Goal: Task Accomplishment & Management: Manage account settings

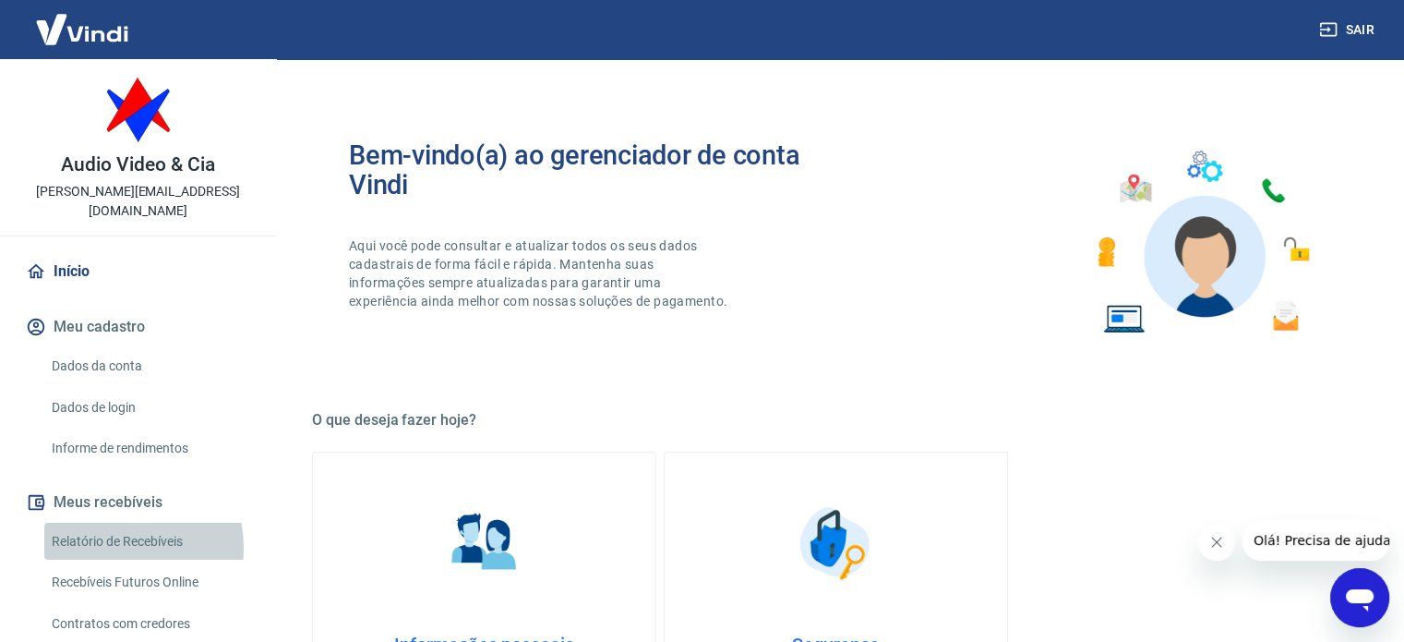
click at [104, 528] on link "Relatório de Recebíveis" at bounding box center [149, 541] width 210 height 38
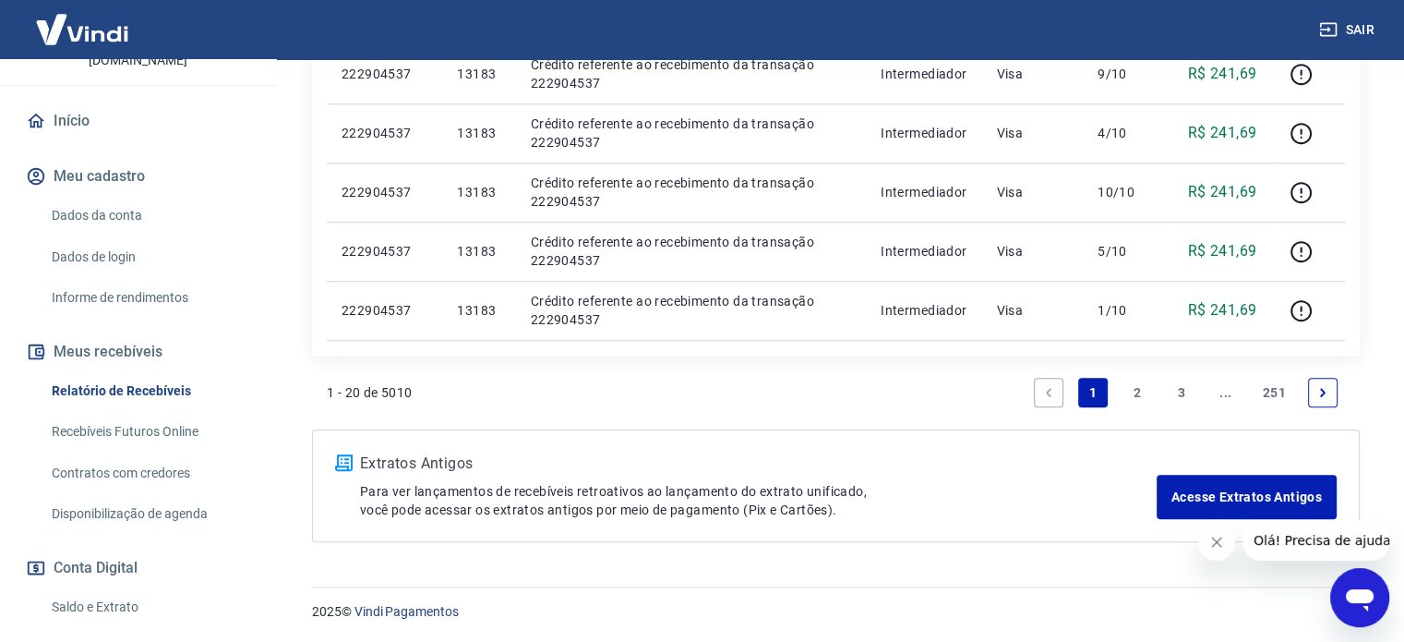
scroll to position [185, 0]
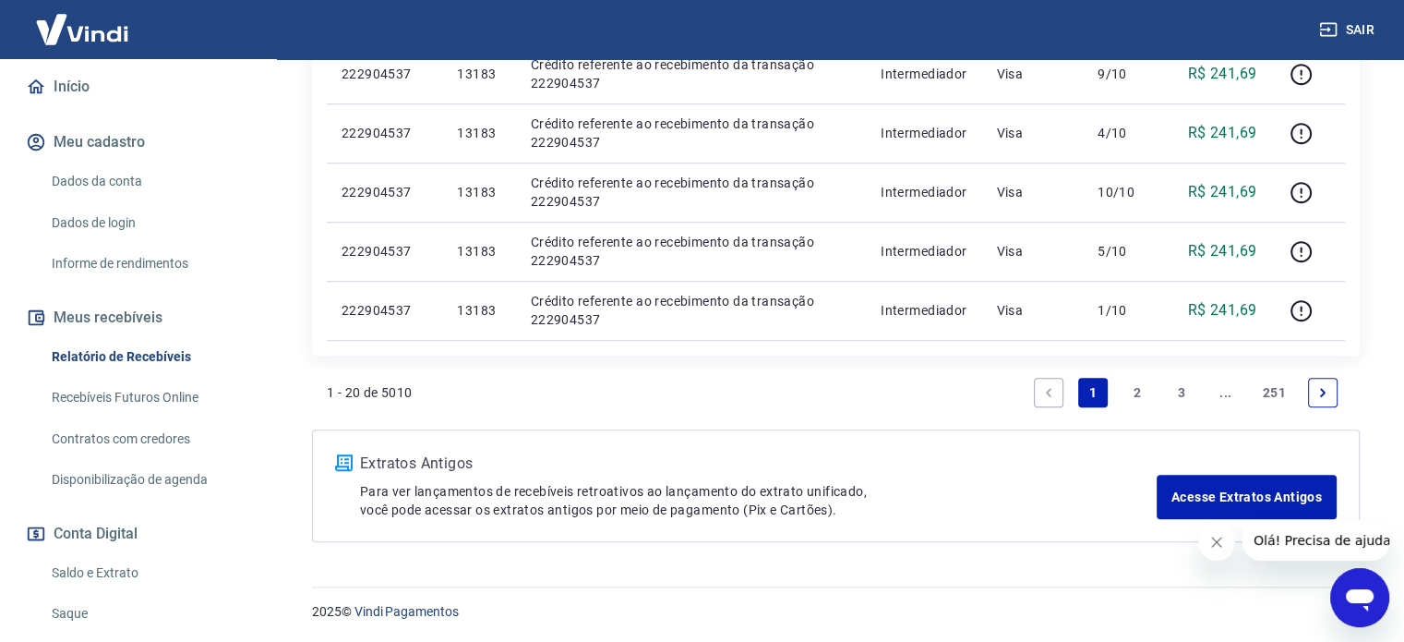
click at [111, 554] on link "Saldo e Extrato" at bounding box center [149, 573] width 210 height 38
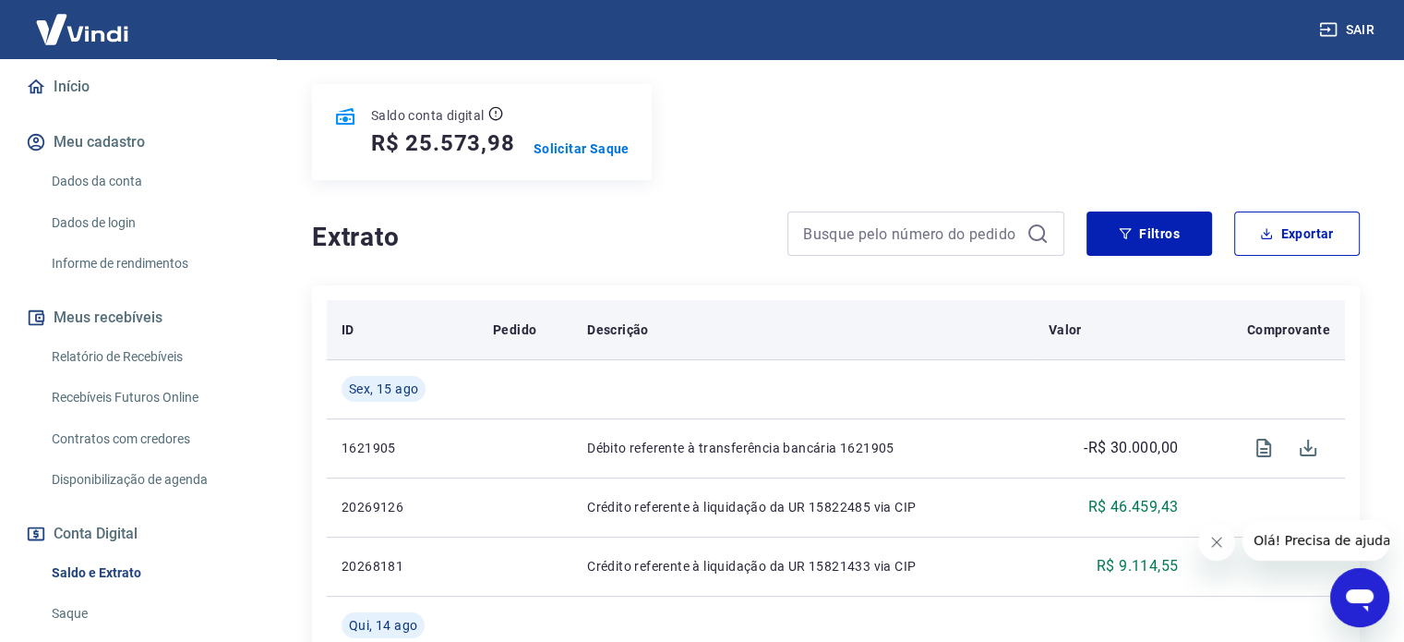
scroll to position [185, 0]
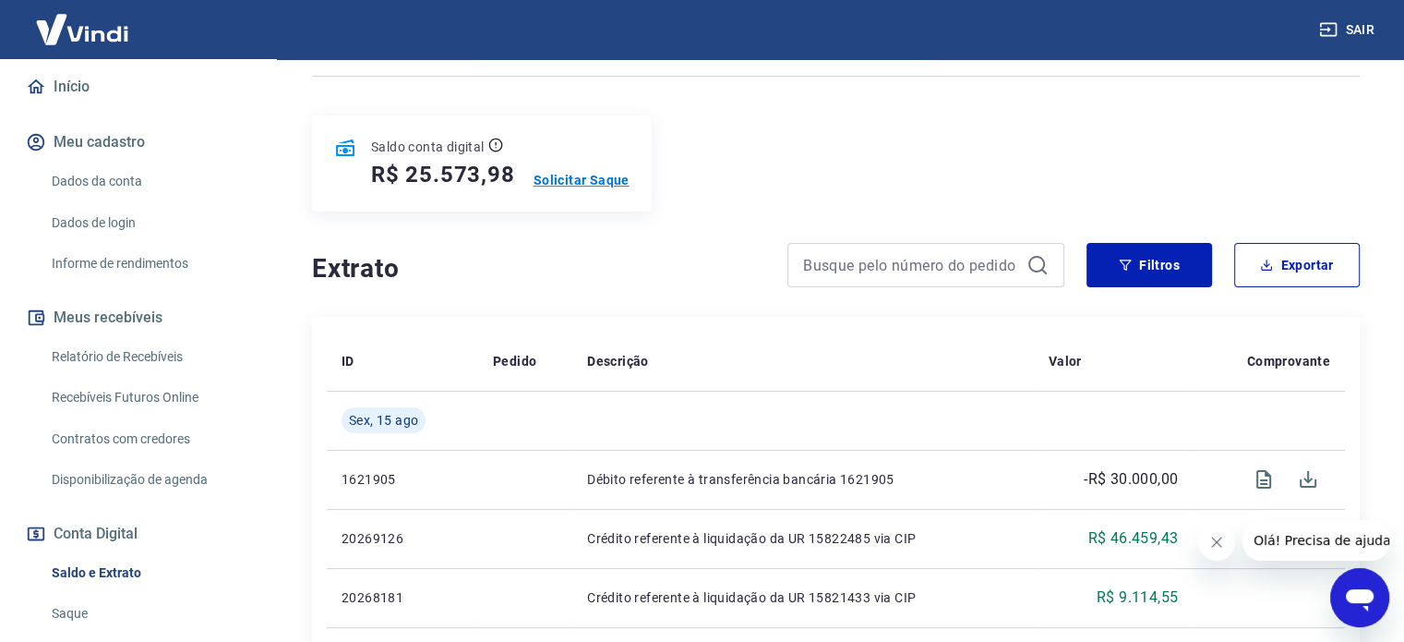
click at [576, 185] on p "Solicitar Saque" at bounding box center [582, 180] width 96 height 18
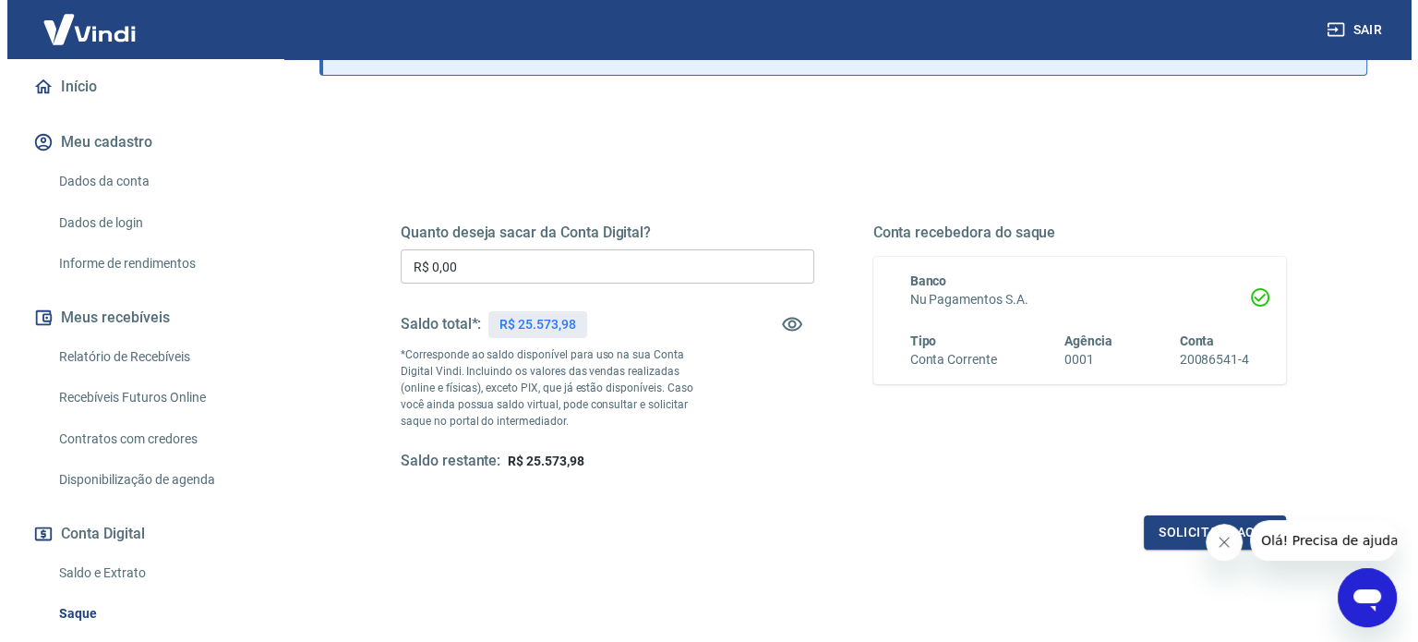
scroll to position [85, 0]
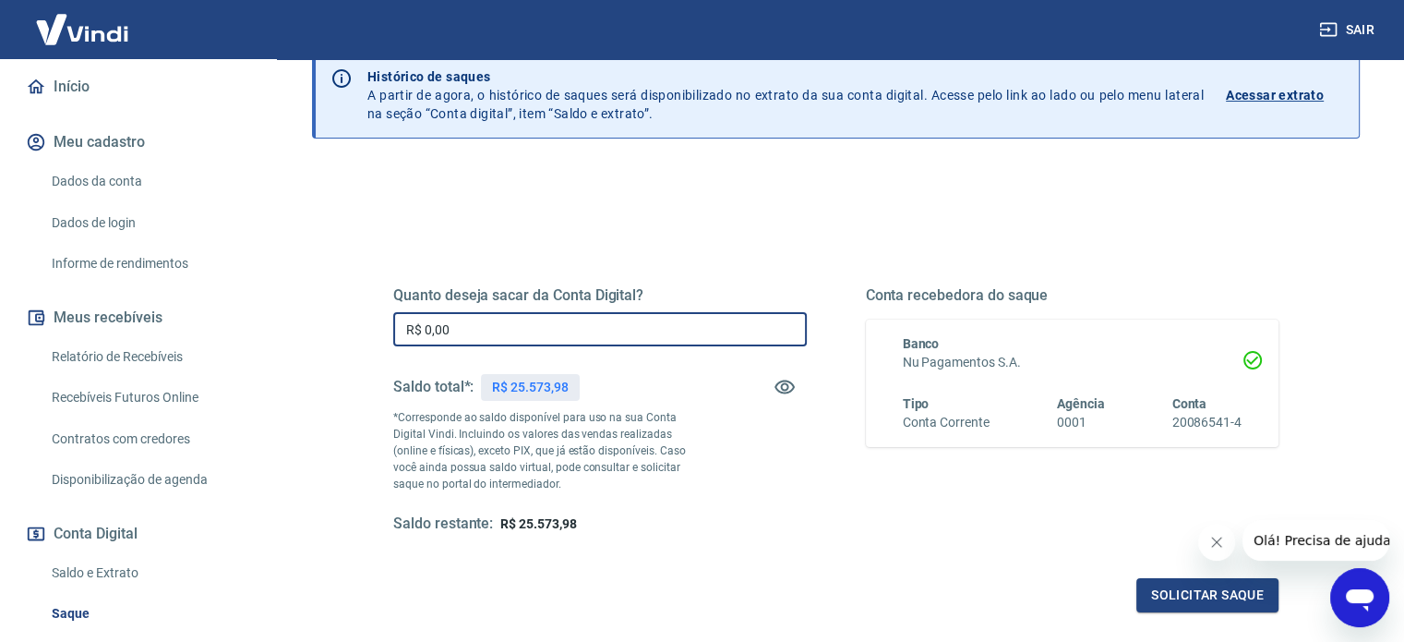
click at [455, 333] on input "R$ 0,00" at bounding box center [600, 329] width 414 height 34
type input "R$ 25.573,98"
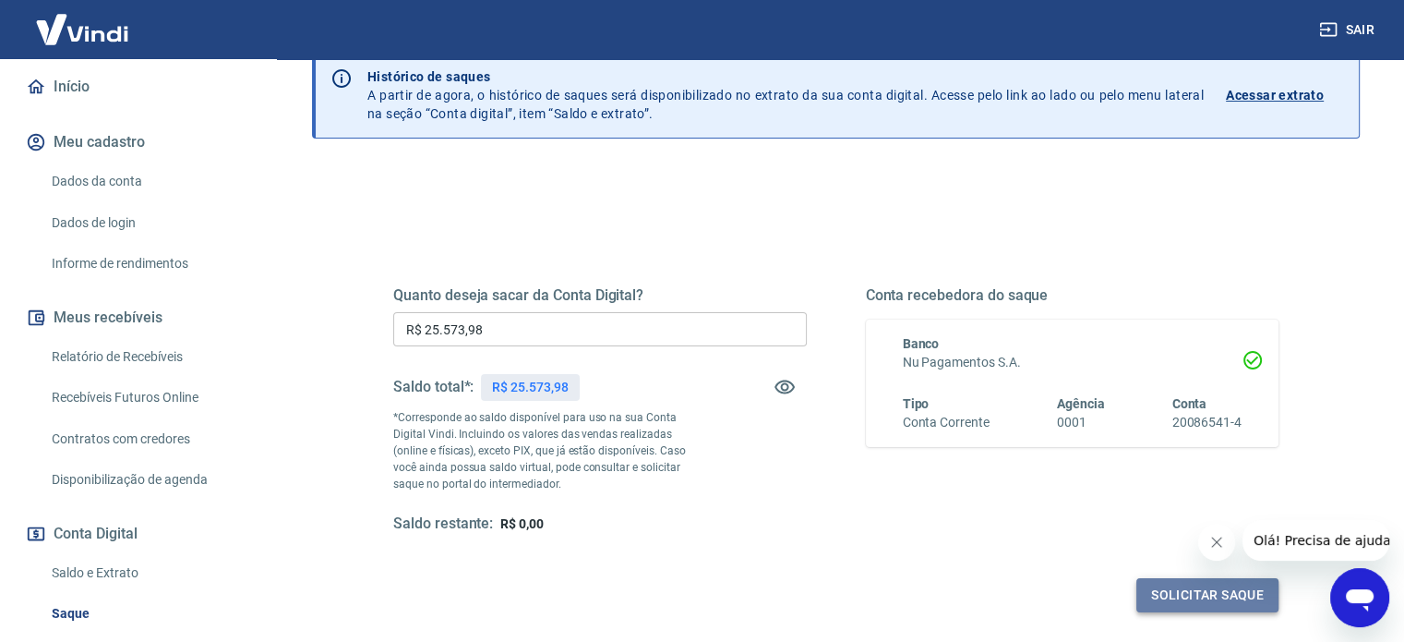
click at [1193, 594] on button "Solicitar saque" at bounding box center [1207, 595] width 142 height 34
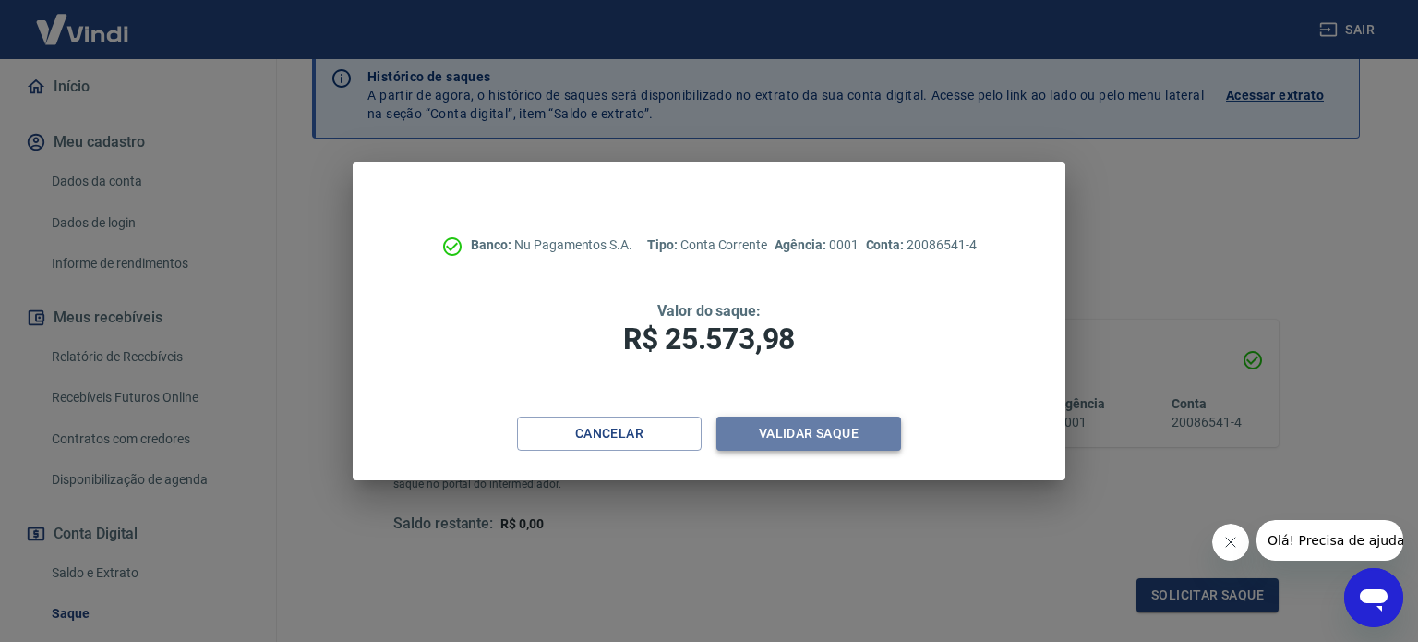
click at [810, 431] on button "Validar saque" at bounding box center [808, 433] width 185 height 34
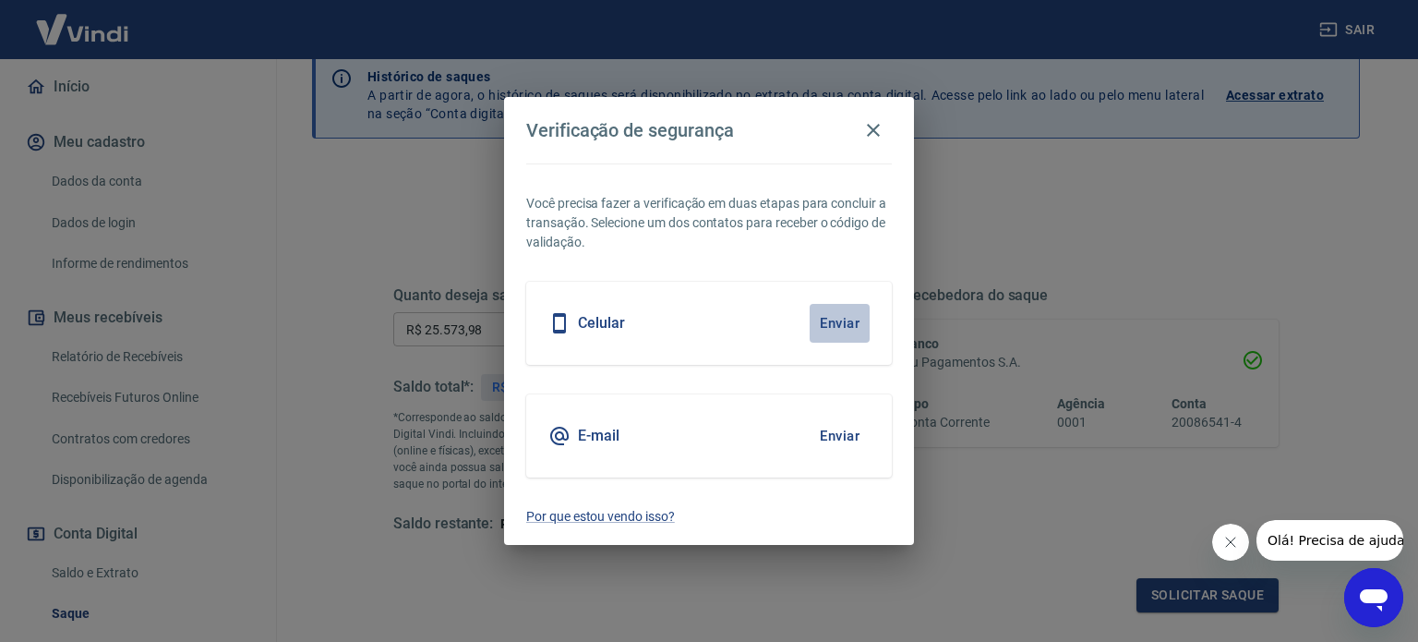
click at [833, 318] on button "Enviar" at bounding box center [840, 323] width 60 height 39
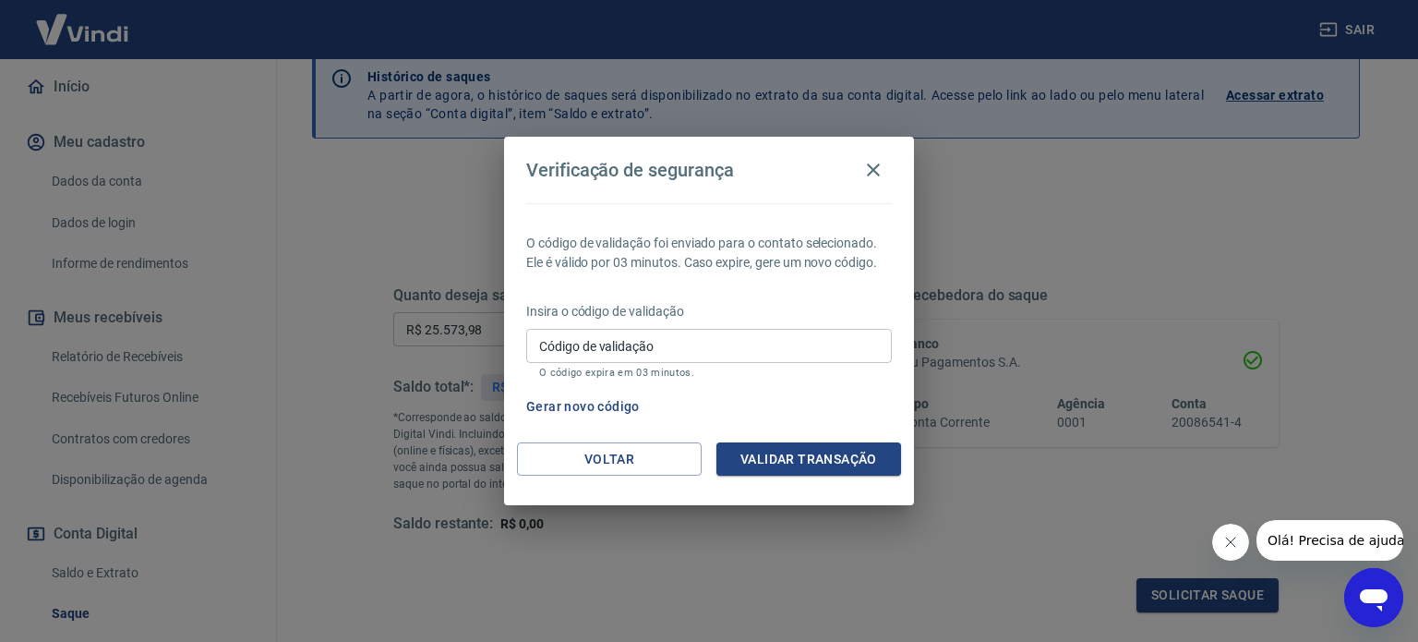
click at [569, 345] on input "Código de validação" at bounding box center [709, 346] width 366 height 34
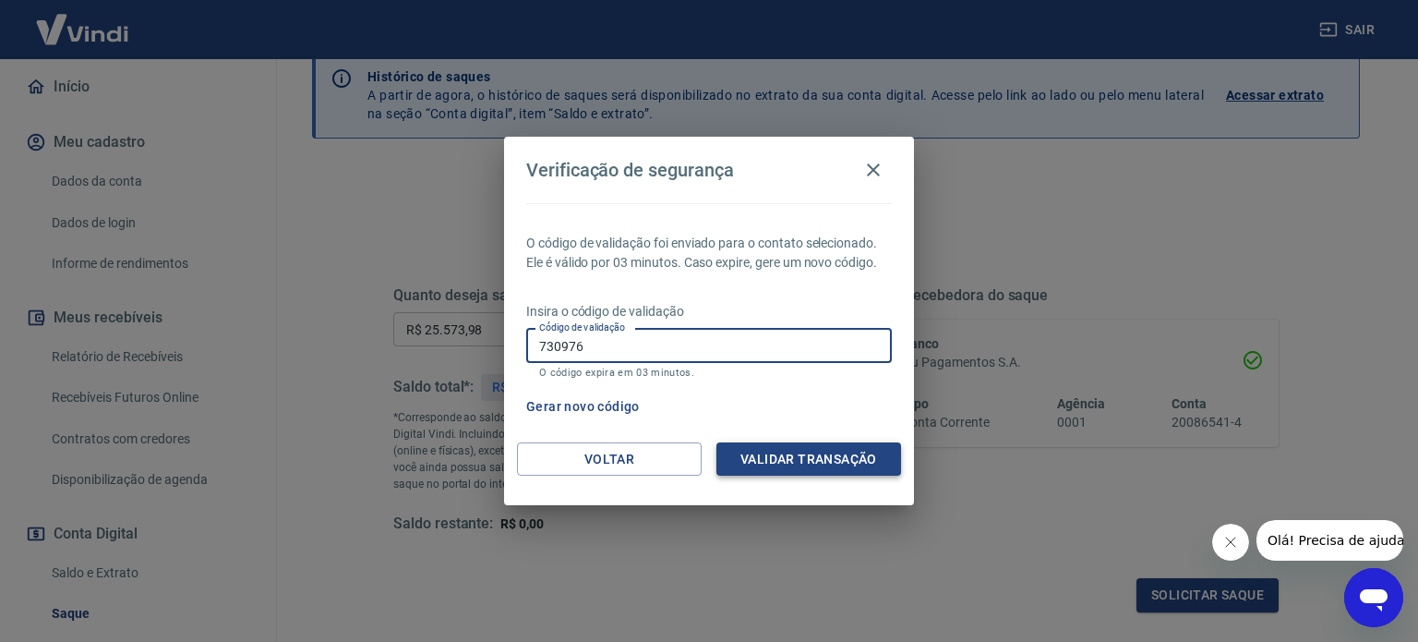
type input "730976"
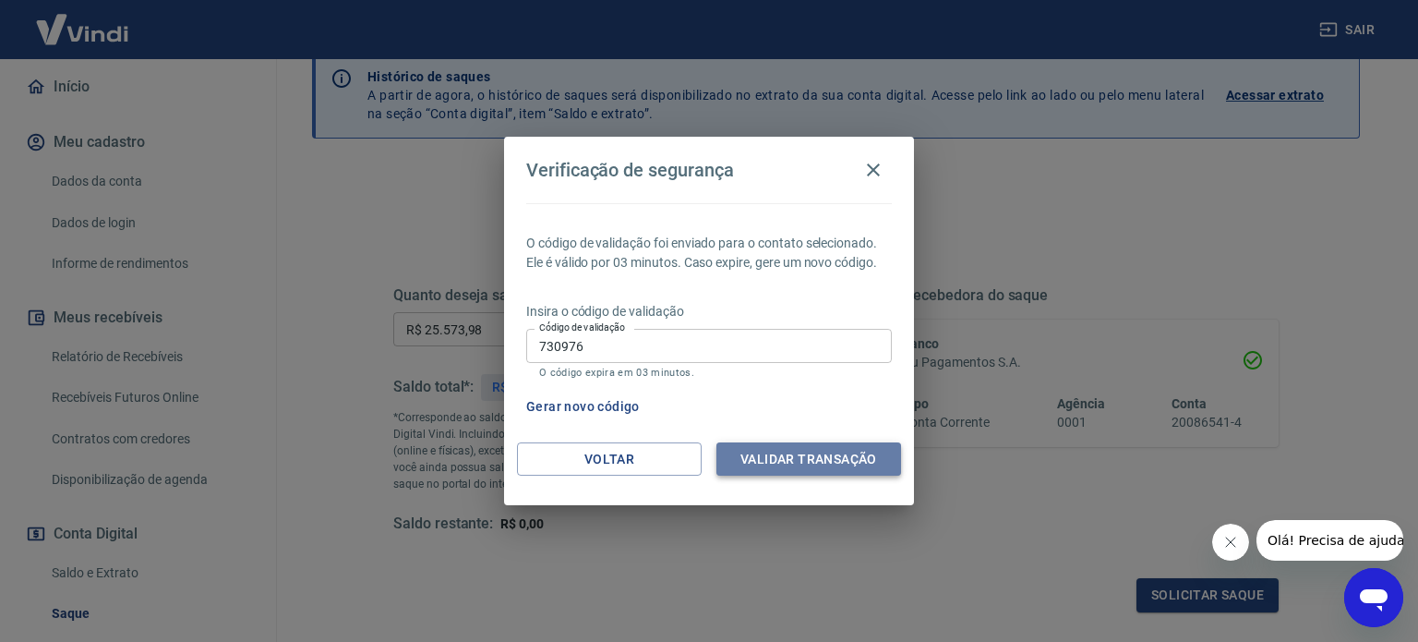
click at [822, 465] on button "Validar transação" at bounding box center [808, 459] width 185 height 34
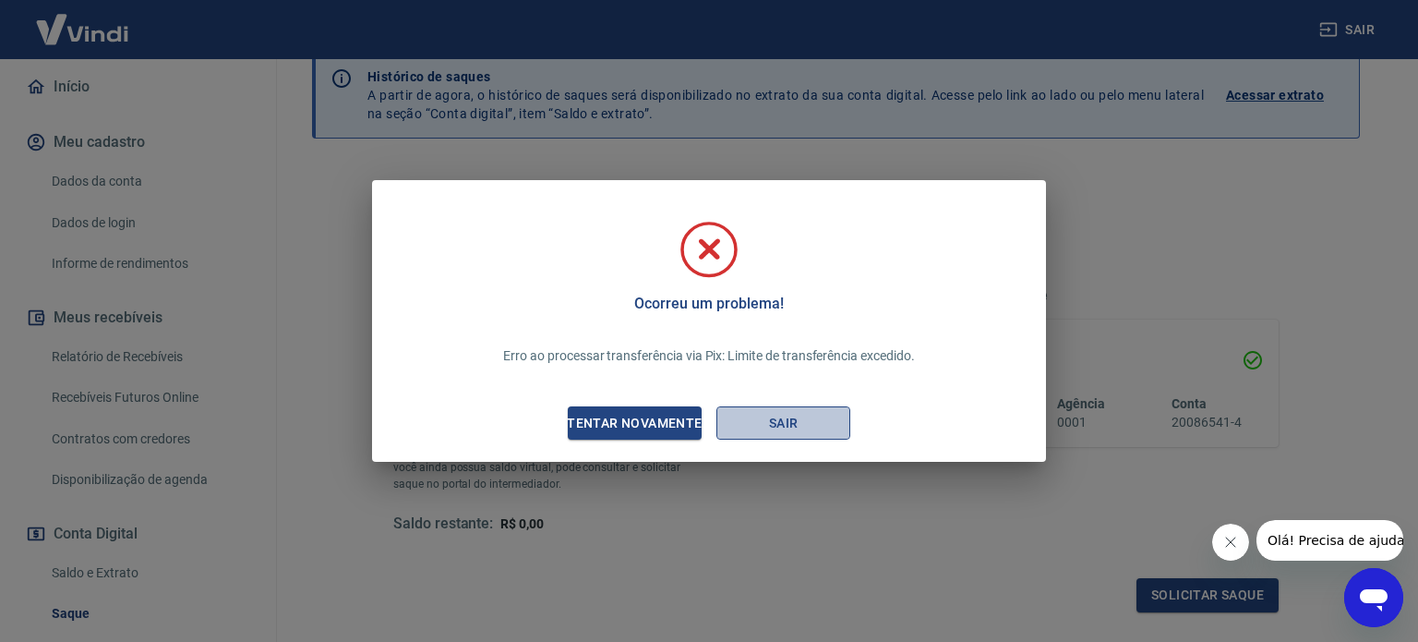
click at [751, 424] on button "Sair" at bounding box center [783, 423] width 134 height 34
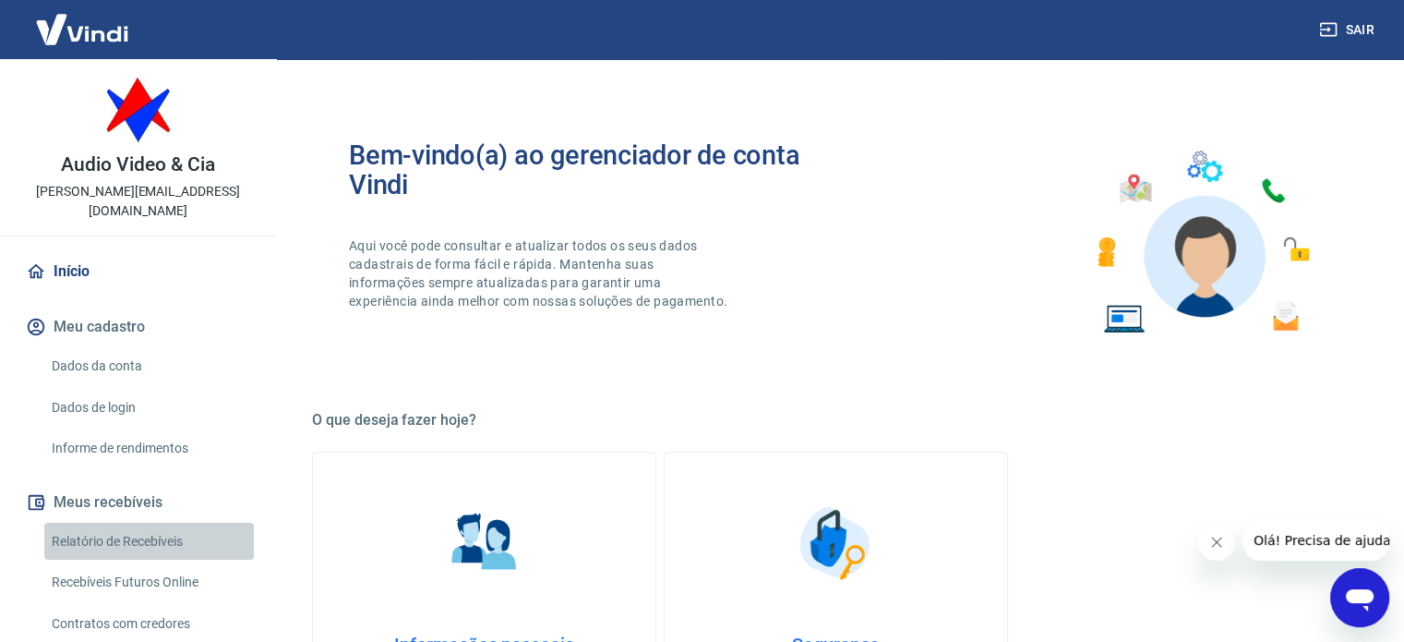
click at [155, 522] on link "Relatório de Recebíveis" at bounding box center [149, 541] width 210 height 38
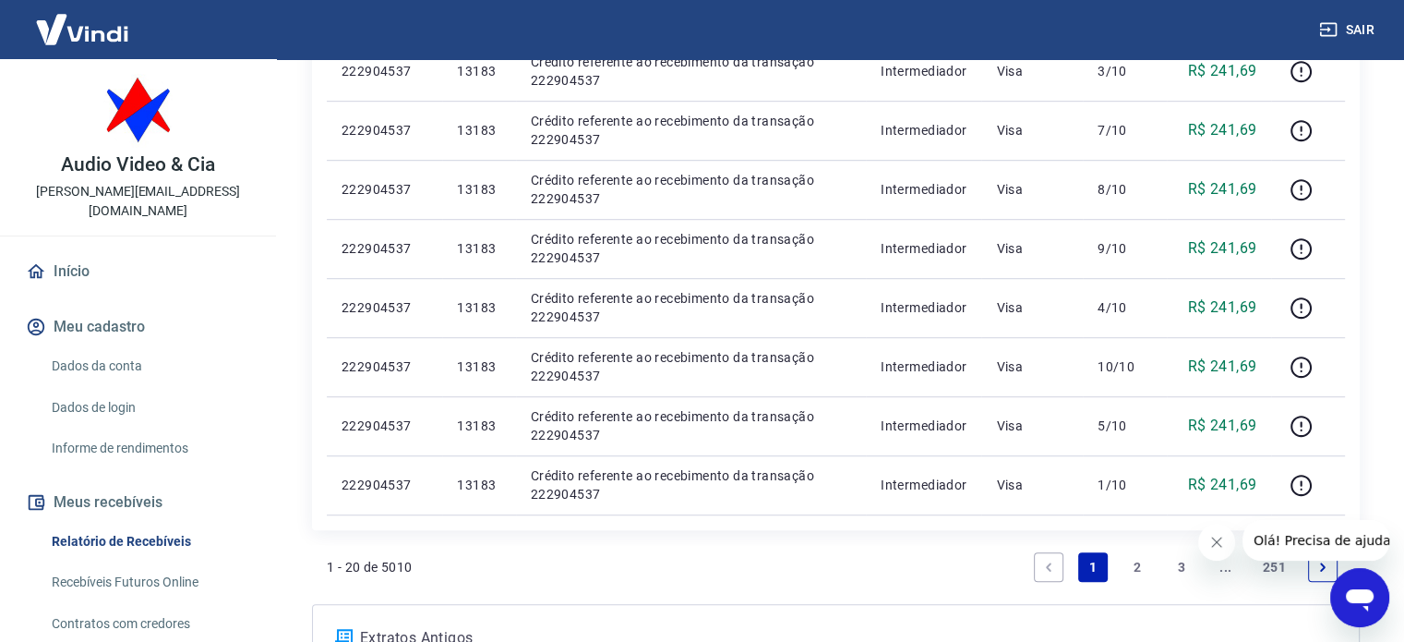
scroll to position [1200, 0]
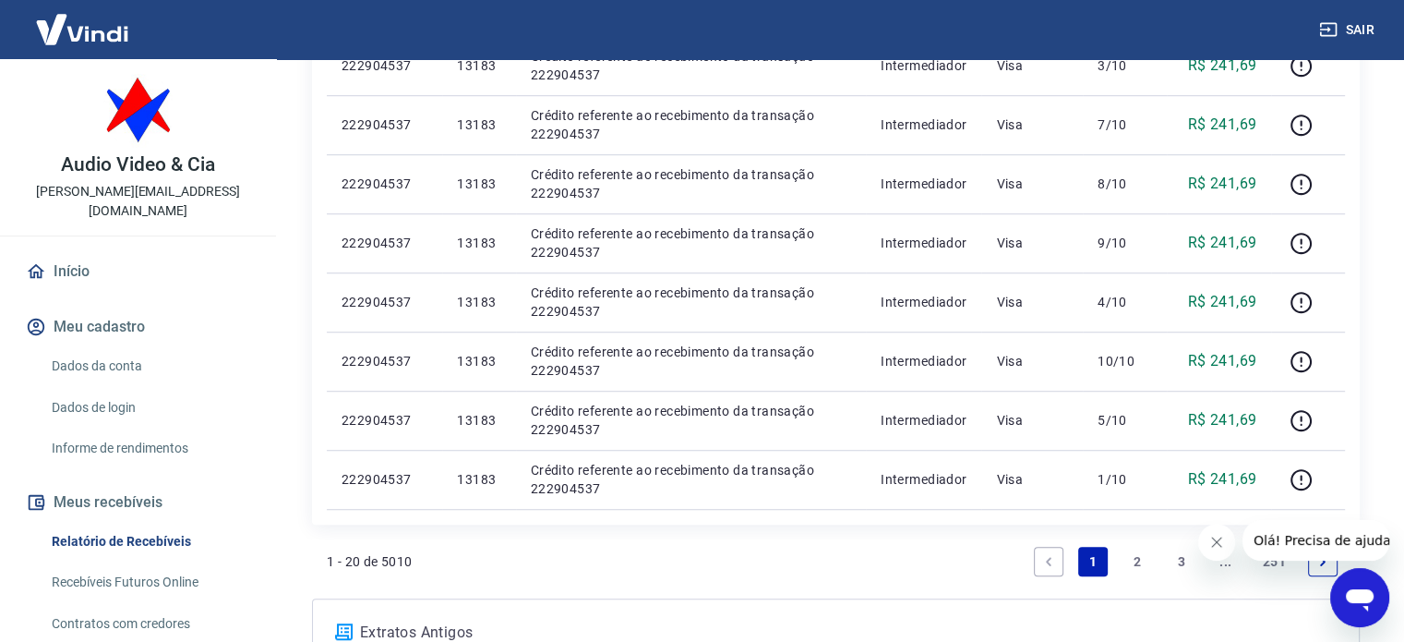
click at [1140, 564] on link "2" at bounding box center [1137, 561] width 30 height 30
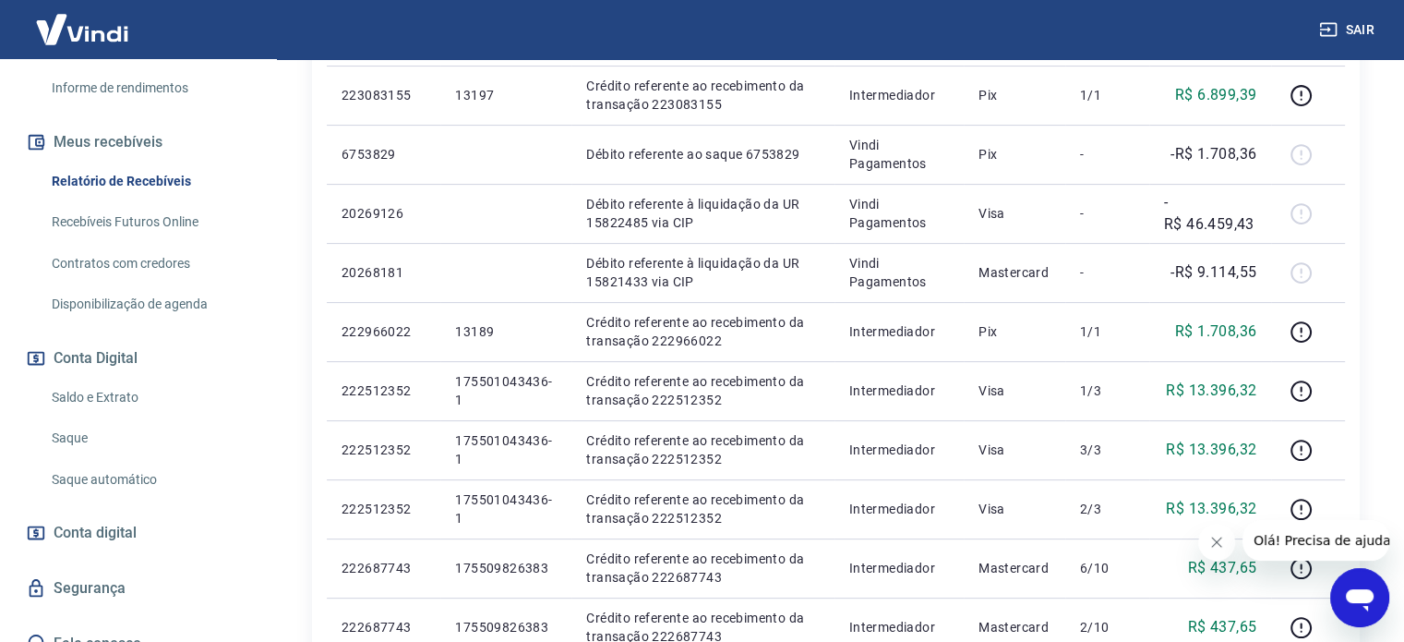
scroll to position [362, 0]
click at [108, 379] on link "Saldo e Extrato" at bounding box center [149, 396] width 210 height 38
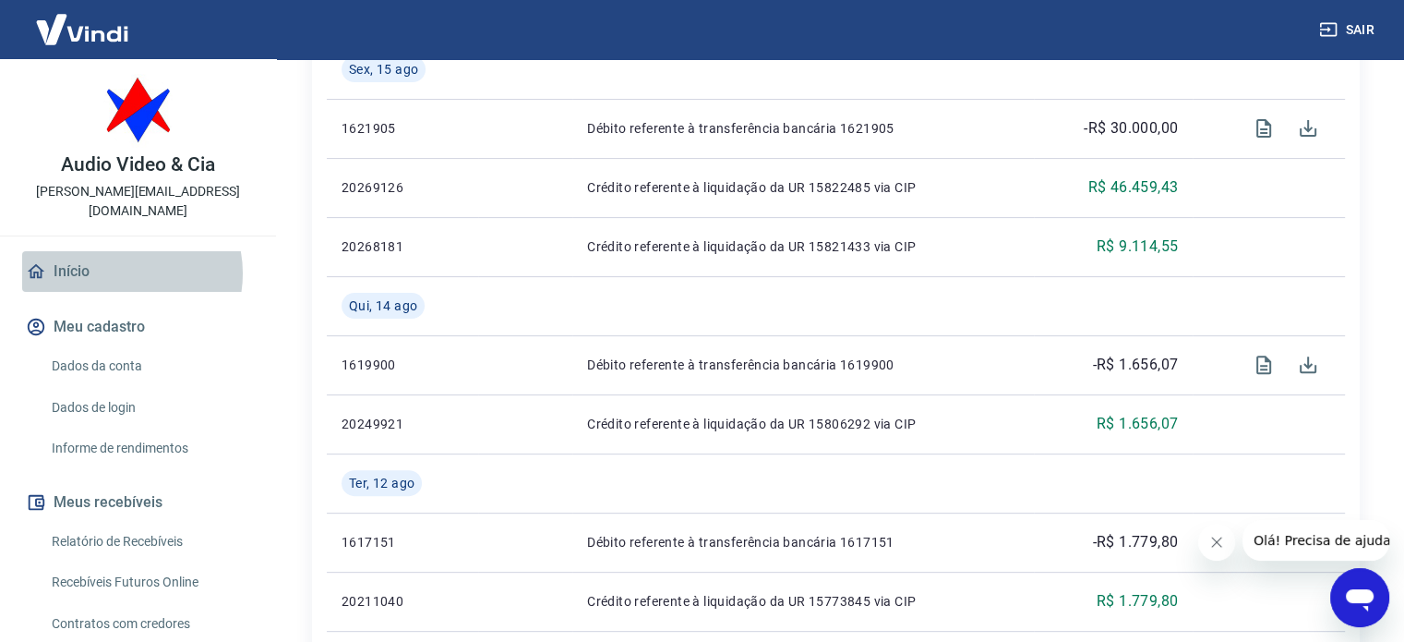
click at [118, 254] on link "Início" at bounding box center [138, 271] width 232 height 41
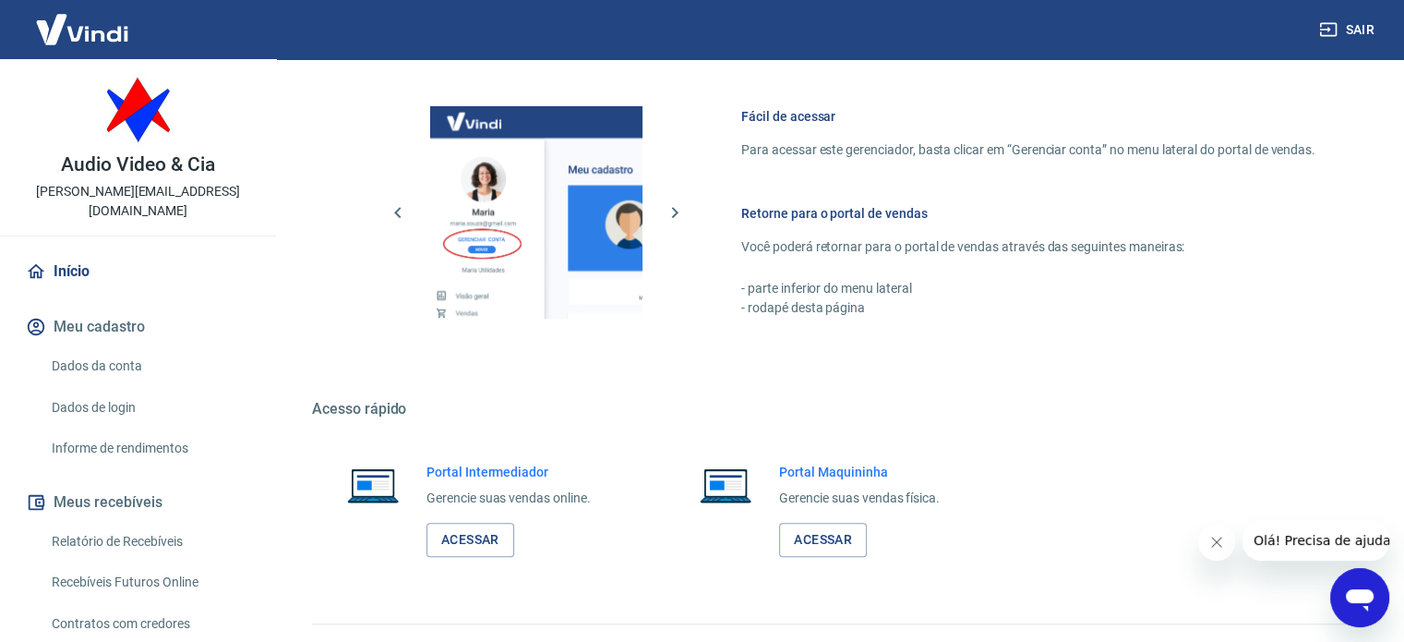
scroll to position [815, 0]
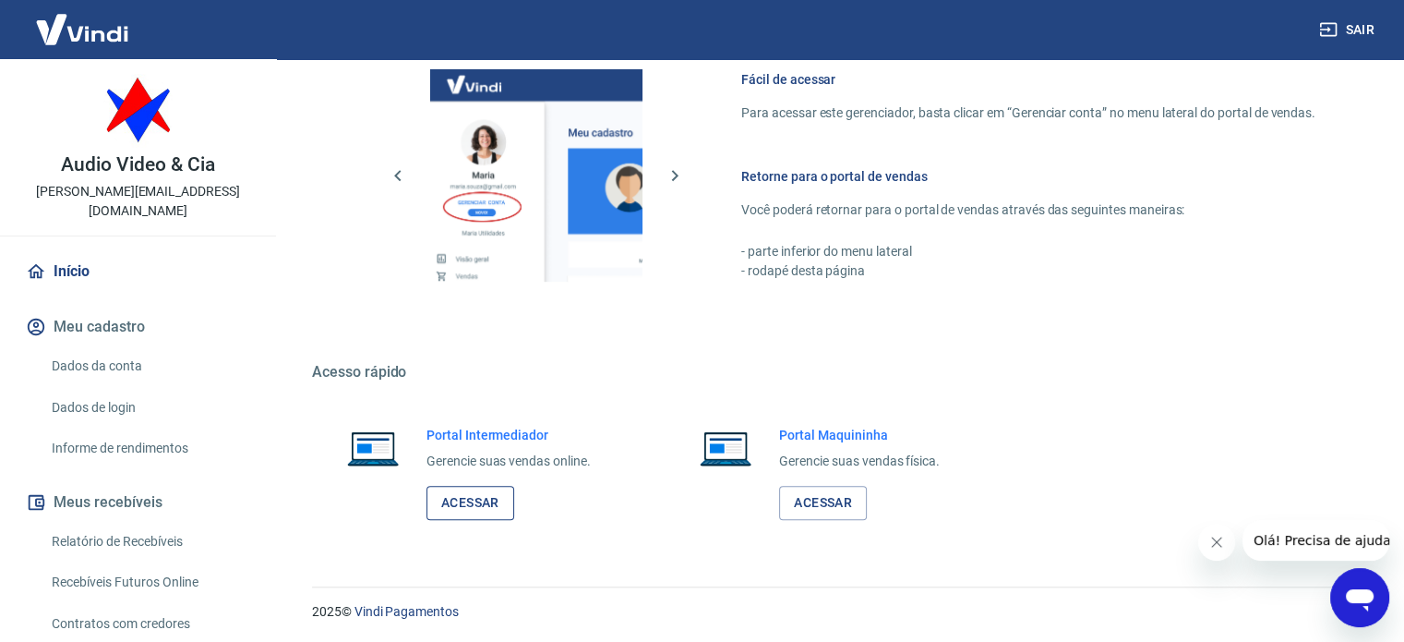
click at [450, 492] on link "Acessar" at bounding box center [470, 503] width 88 height 34
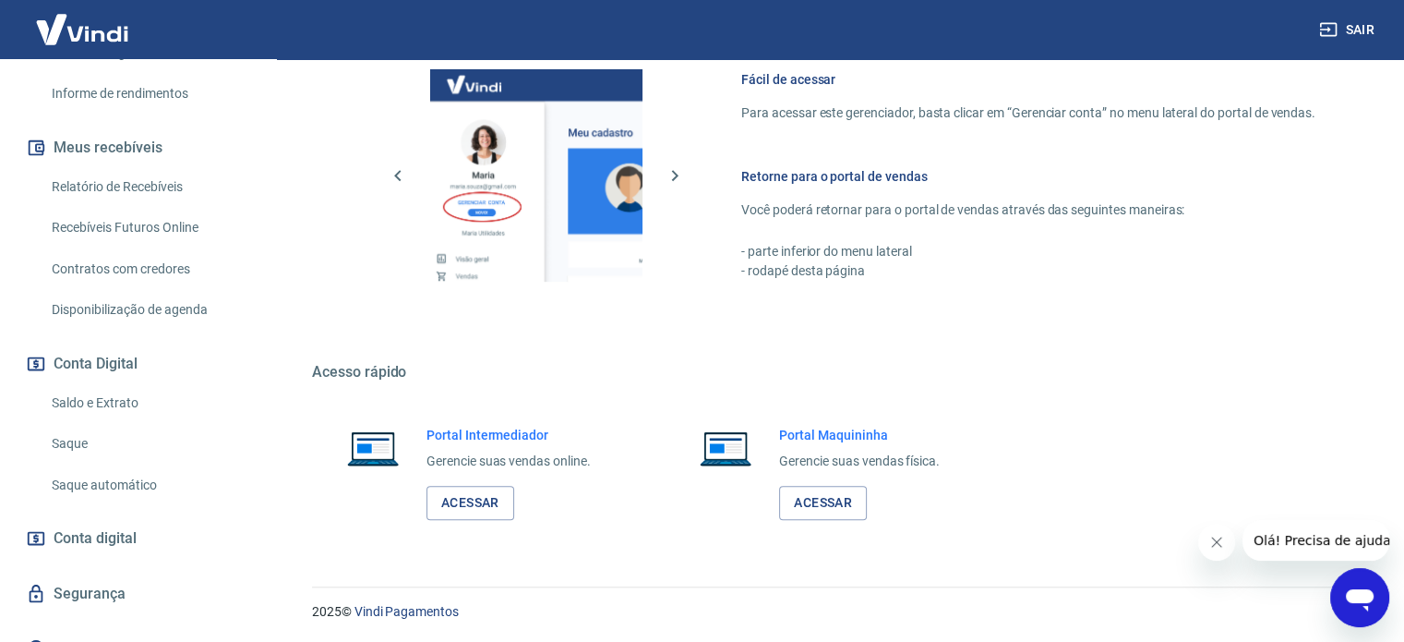
scroll to position [362, 0]
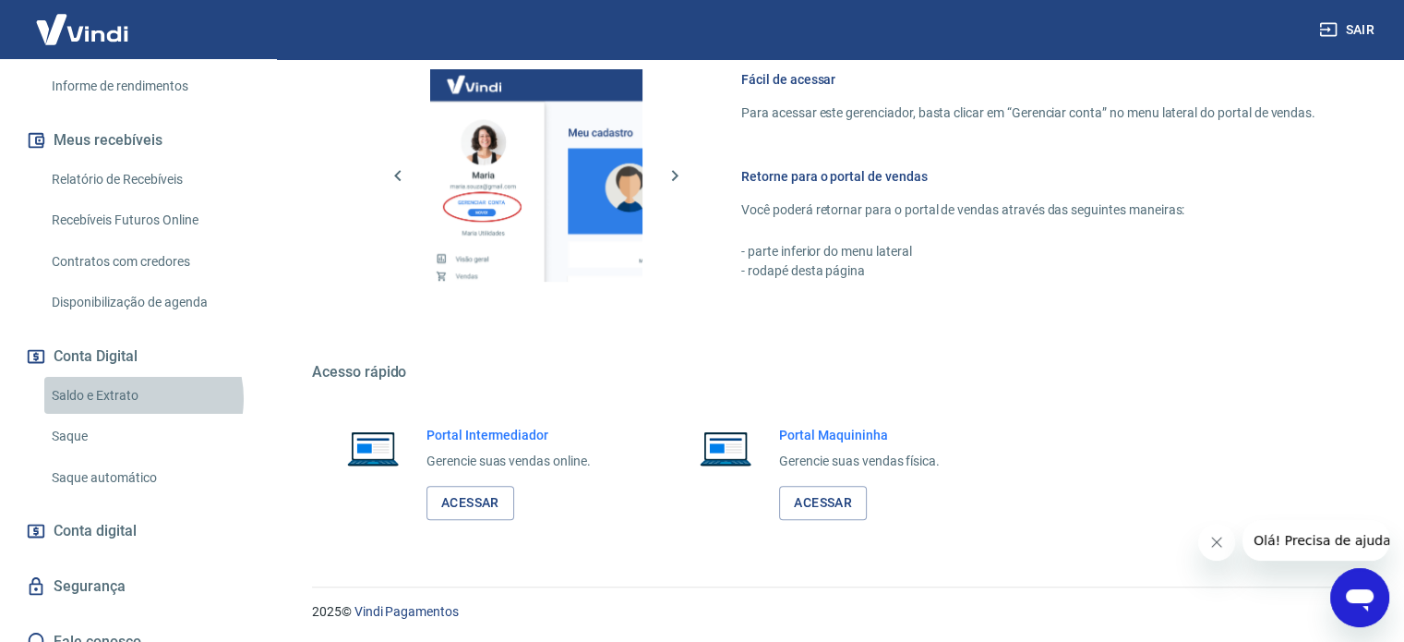
click at [133, 378] on link "Saldo e Extrato" at bounding box center [149, 396] width 210 height 38
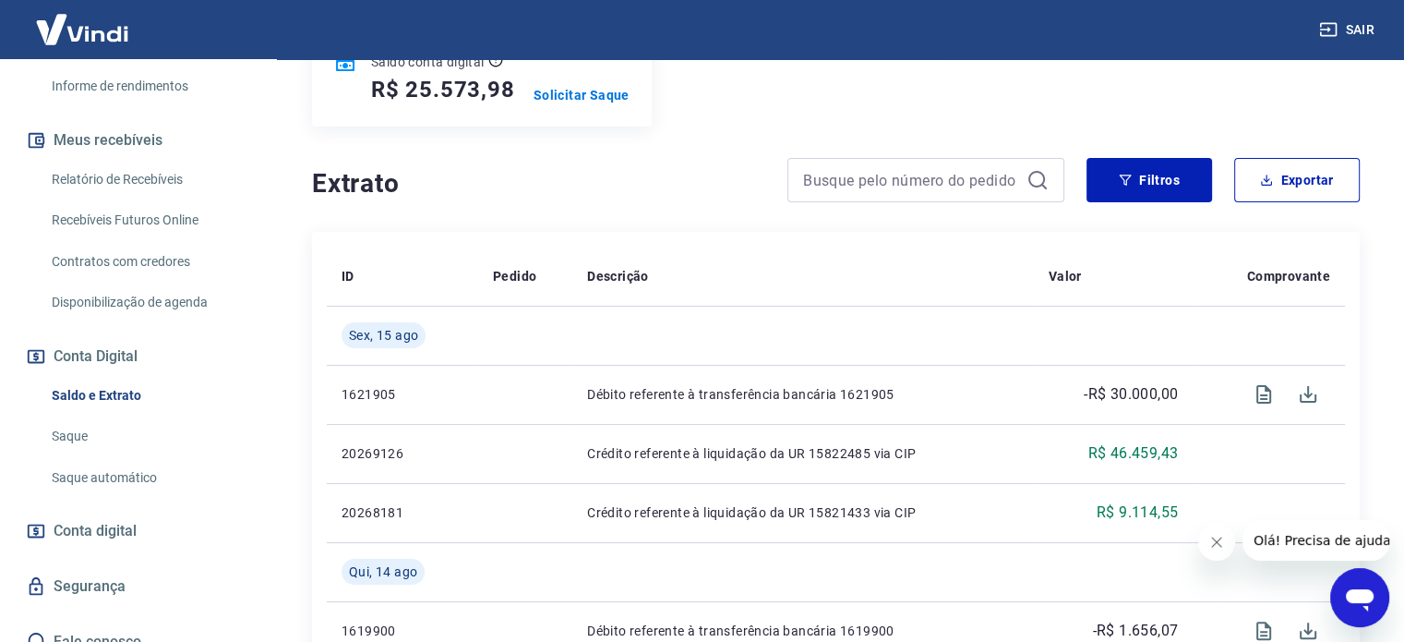
scroll to position [277, 0]
